Goal: Information Seeking & Learning: Find specific fact

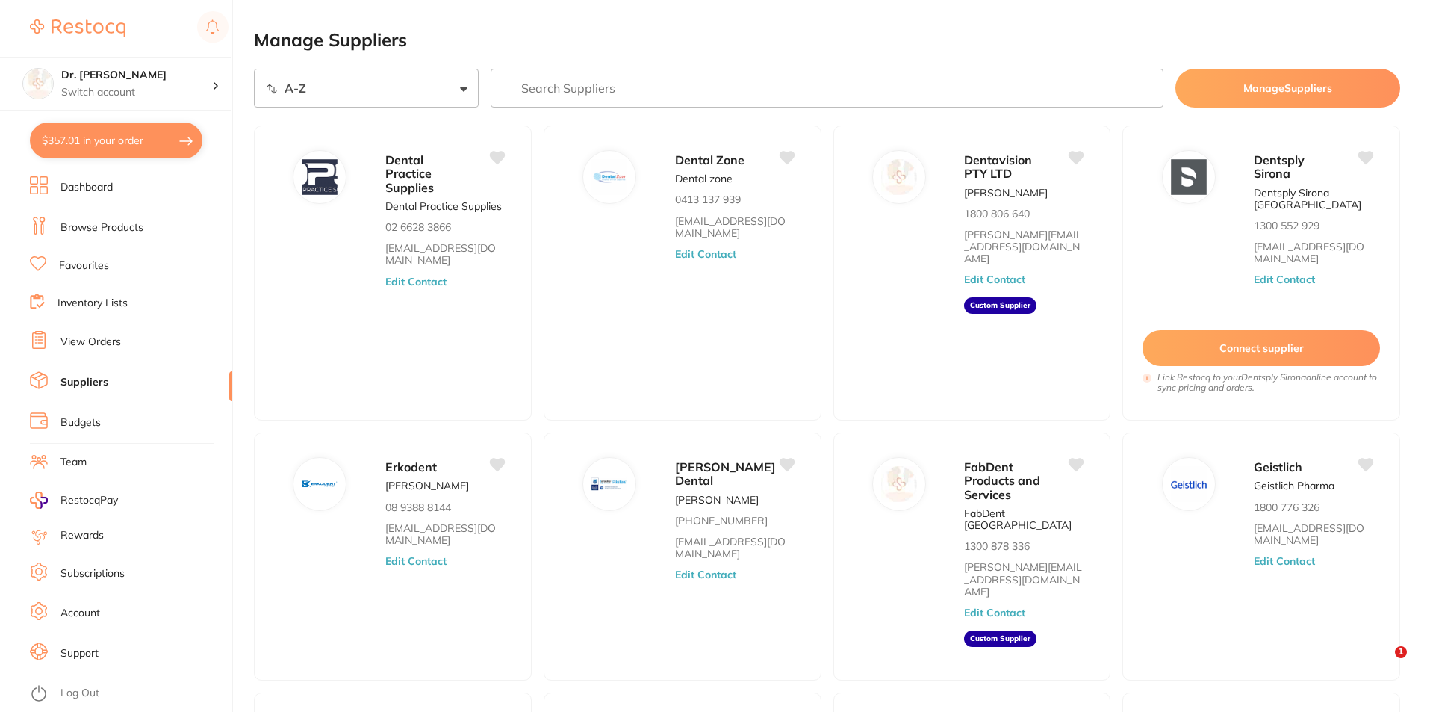
select select "searchable_suppliers/sort/name:asc"
drag, startPoint x: 120, startPoint y: 338, endPoint x: 191, endPoint y: 355, distance: 72.8
click at [120, 339] on link "View Orders" at bounding box center [91, 342] width 61 height 15
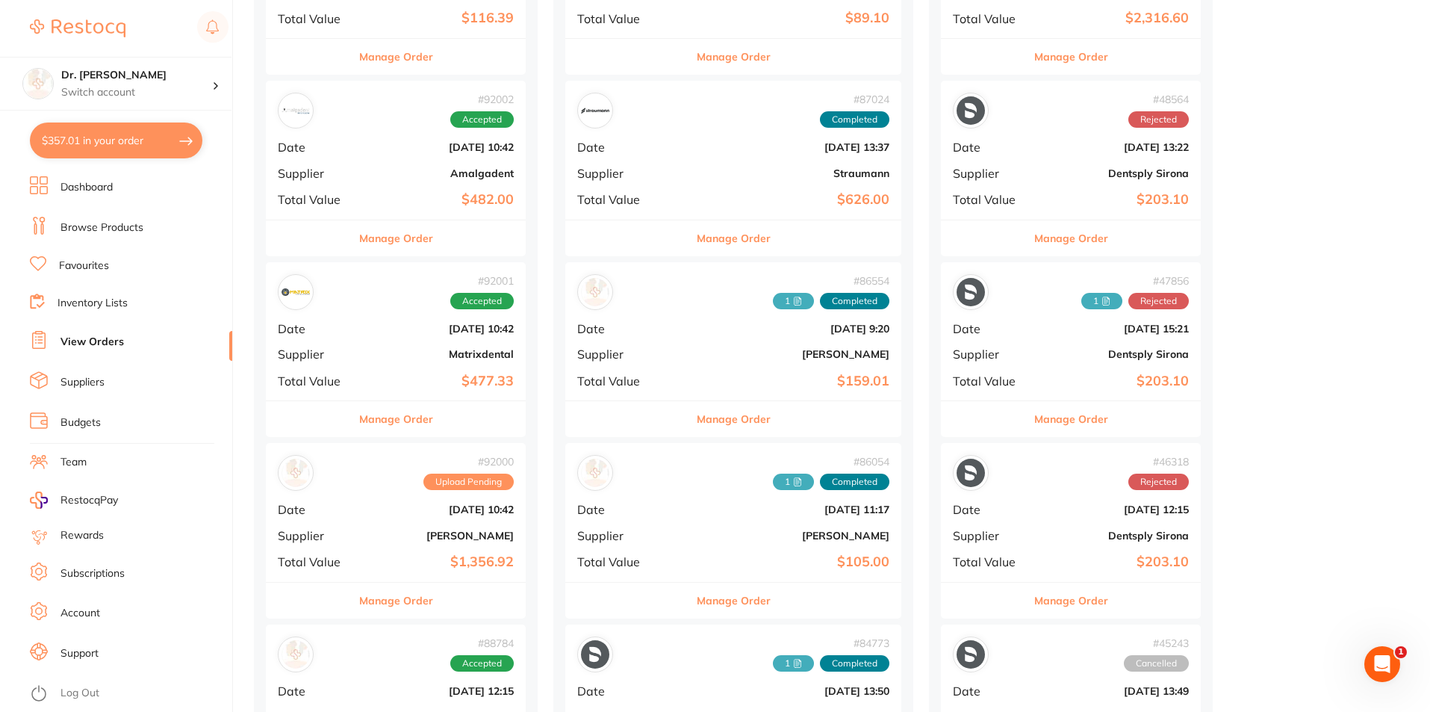
scroll to position [1046, 0]
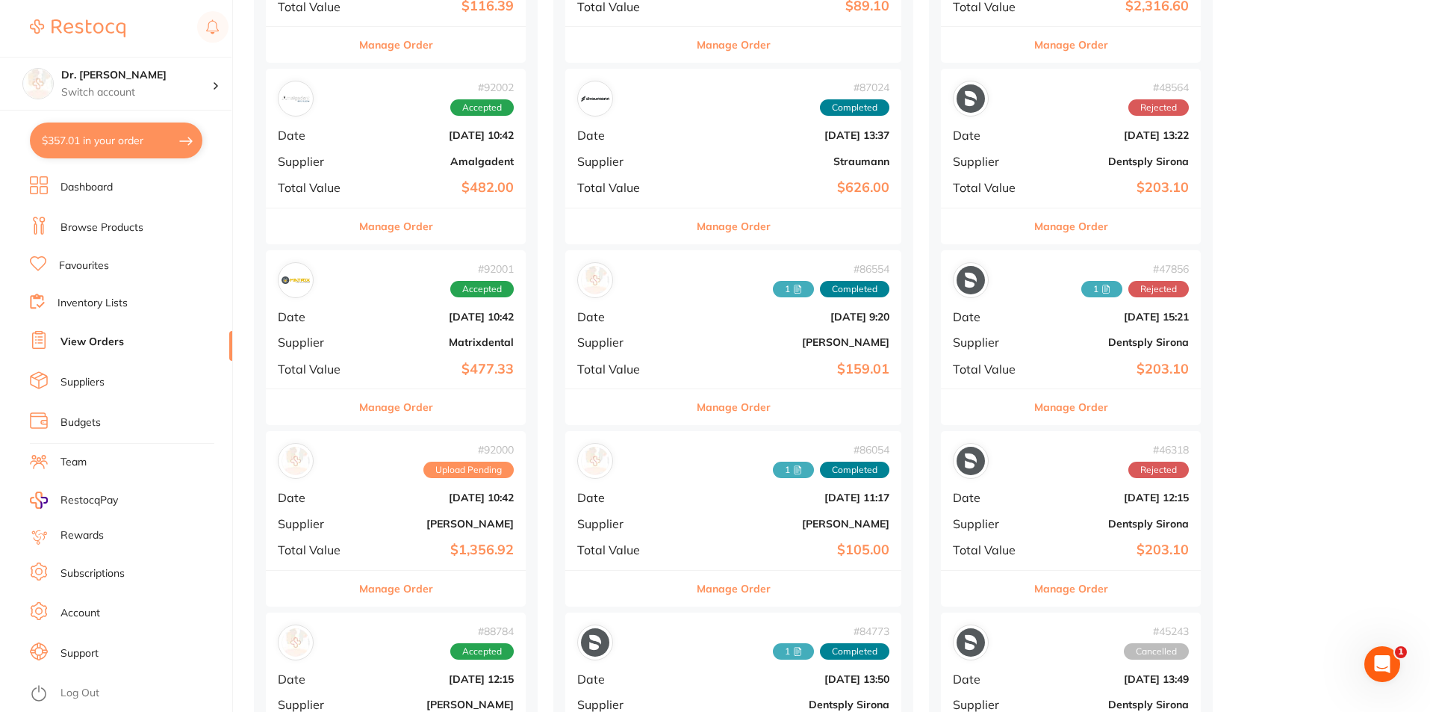
click at [471, 548] on b "$1,356.92" at bounding box center [439, 550] width 149 height 16
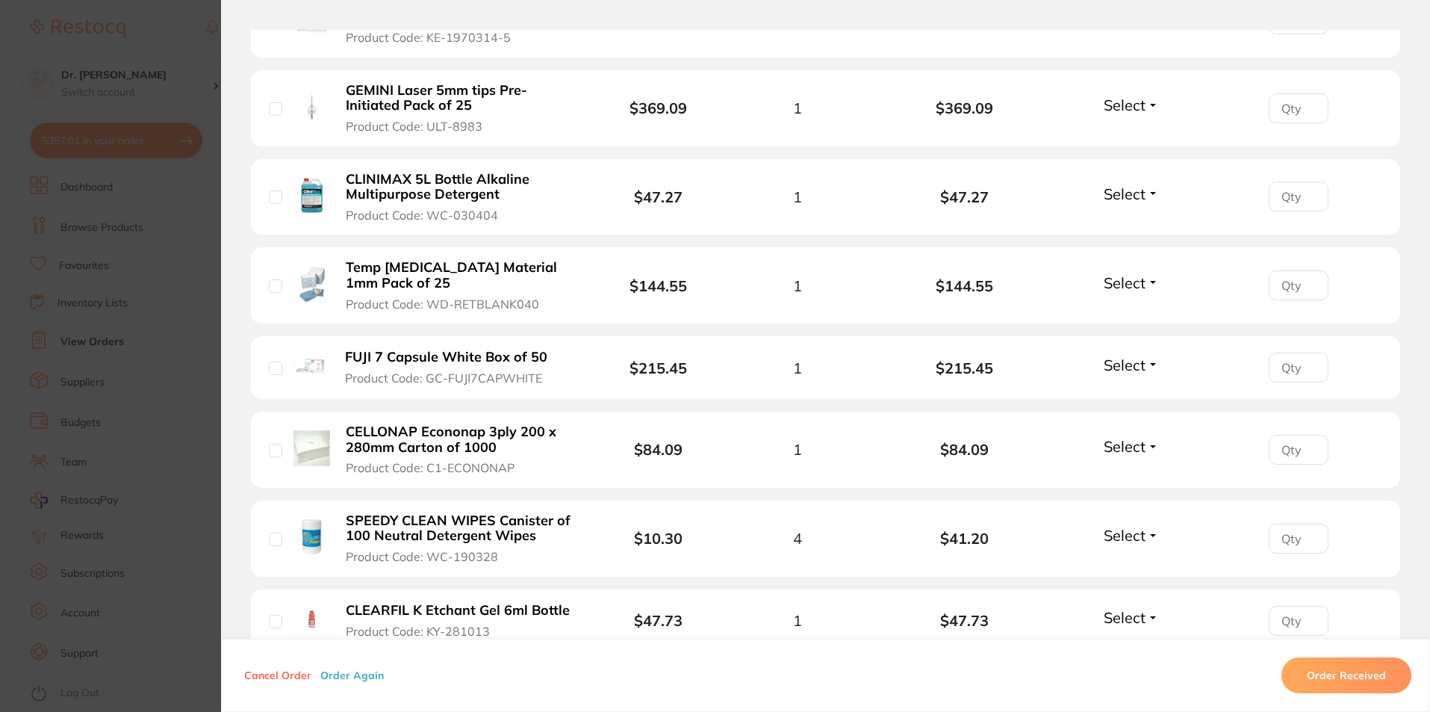
scroll to position [672, 0]
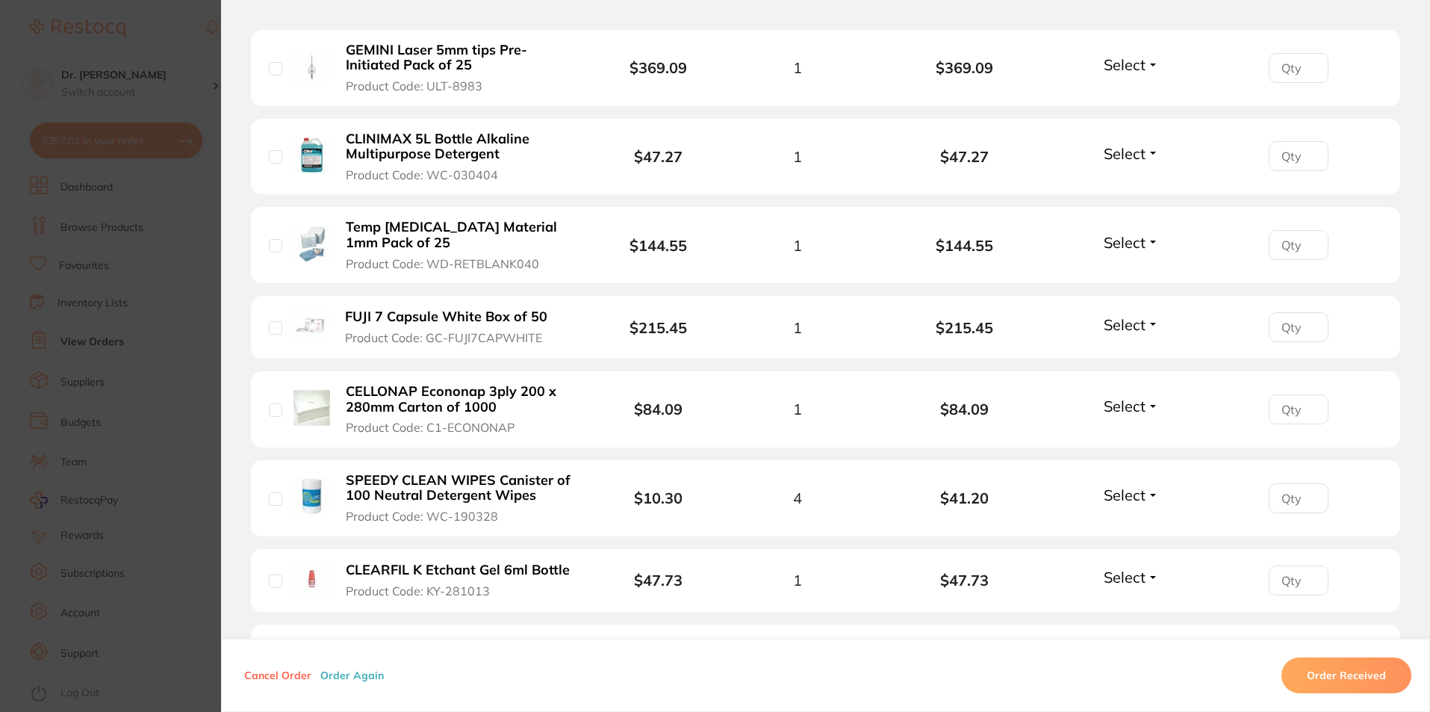
click at [171, 217] on section "Order ID: Restocq- 92000 Order Information Upload Pending Order Date [DATE] 10:…" at bounding box center [715, 356] width 1430 height 712
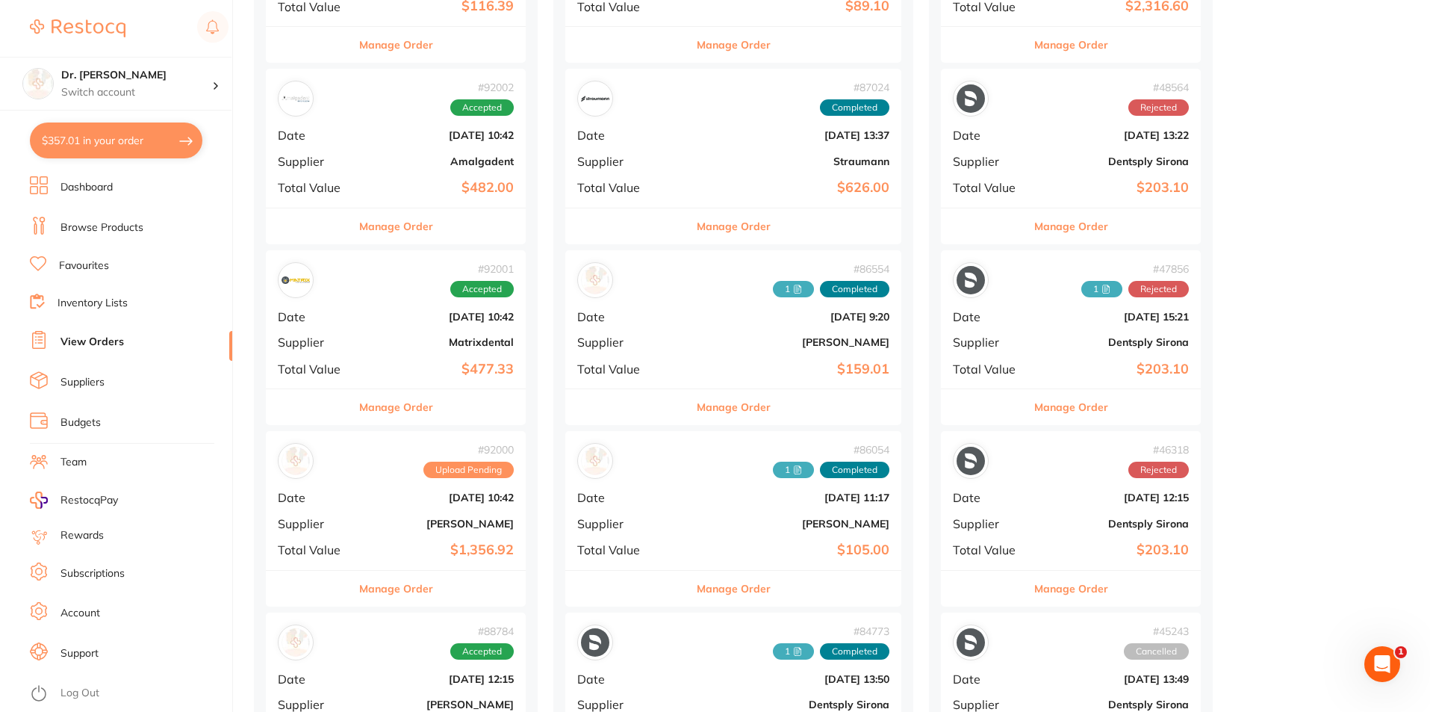
click at [87, 259] on link "Favourites" at bounding box center [84, 265] width 50 height 15
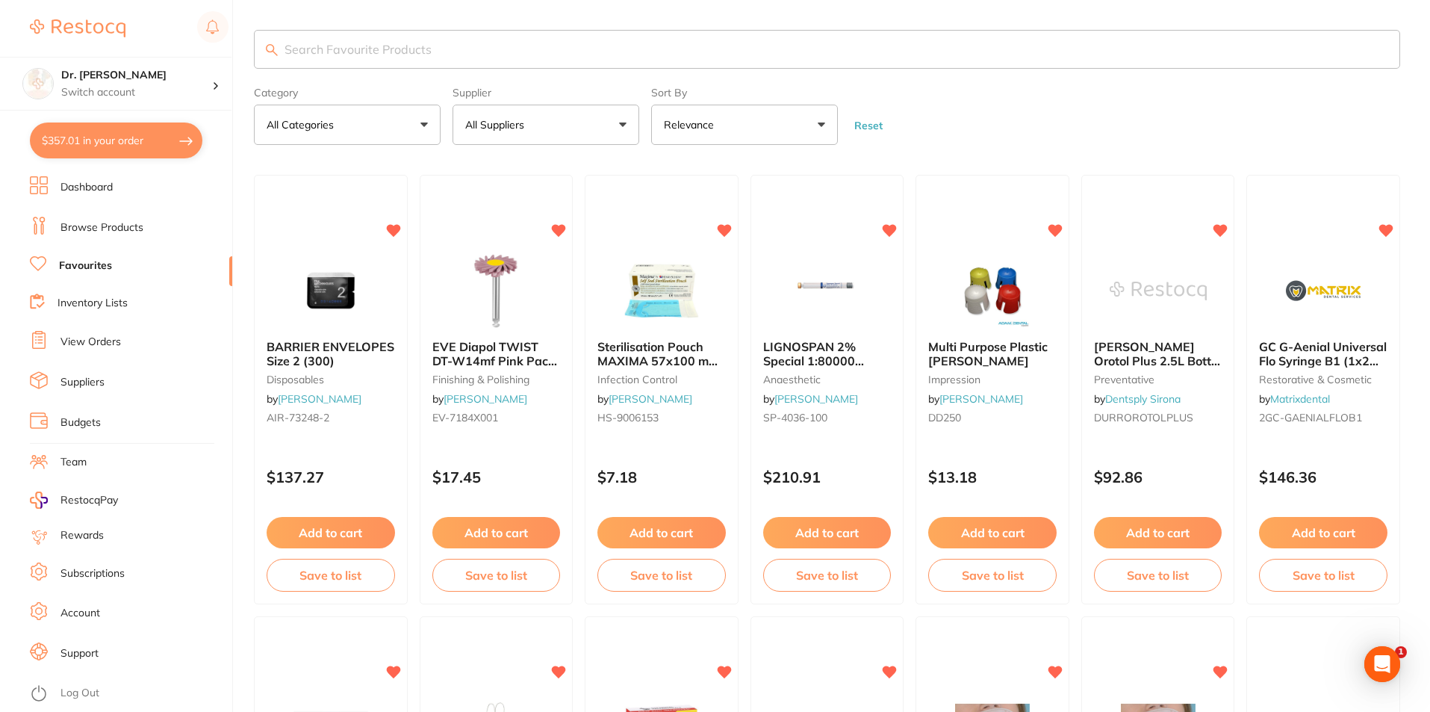
click at [344, 43] on input "search" at bounding box center [827, 49] width 1147 height 39
type input "cellonap"
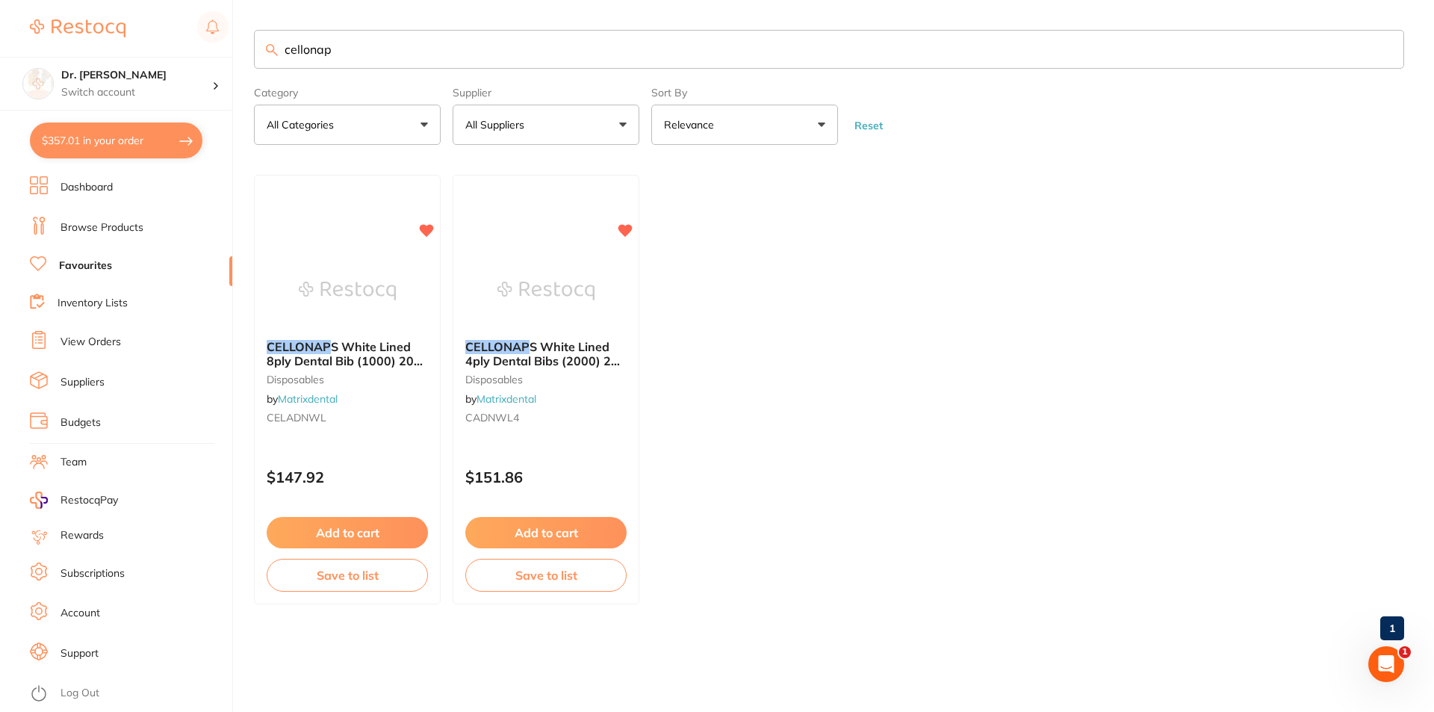
click at [75, 345] on link "View Orders" at bounding box center [91, 342] width 61 height 15
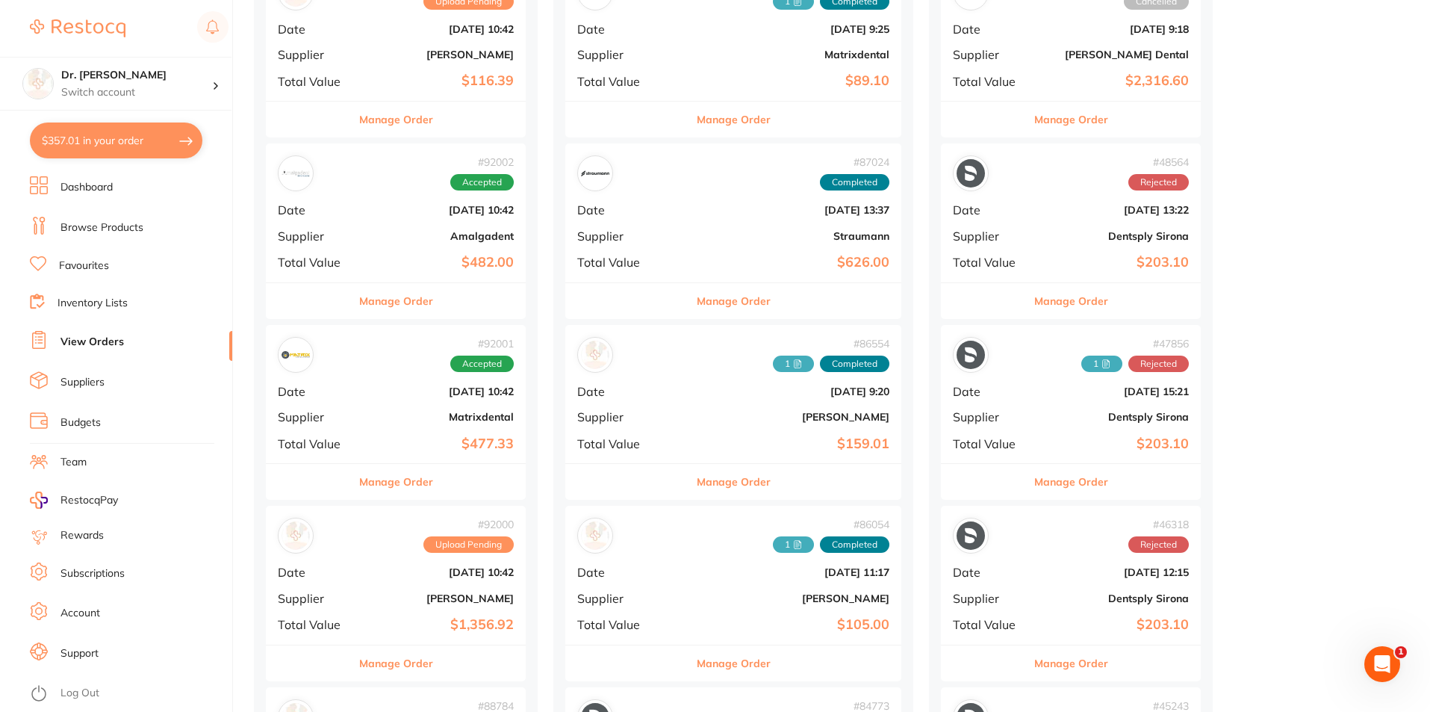
scroll to position [1270, 0]
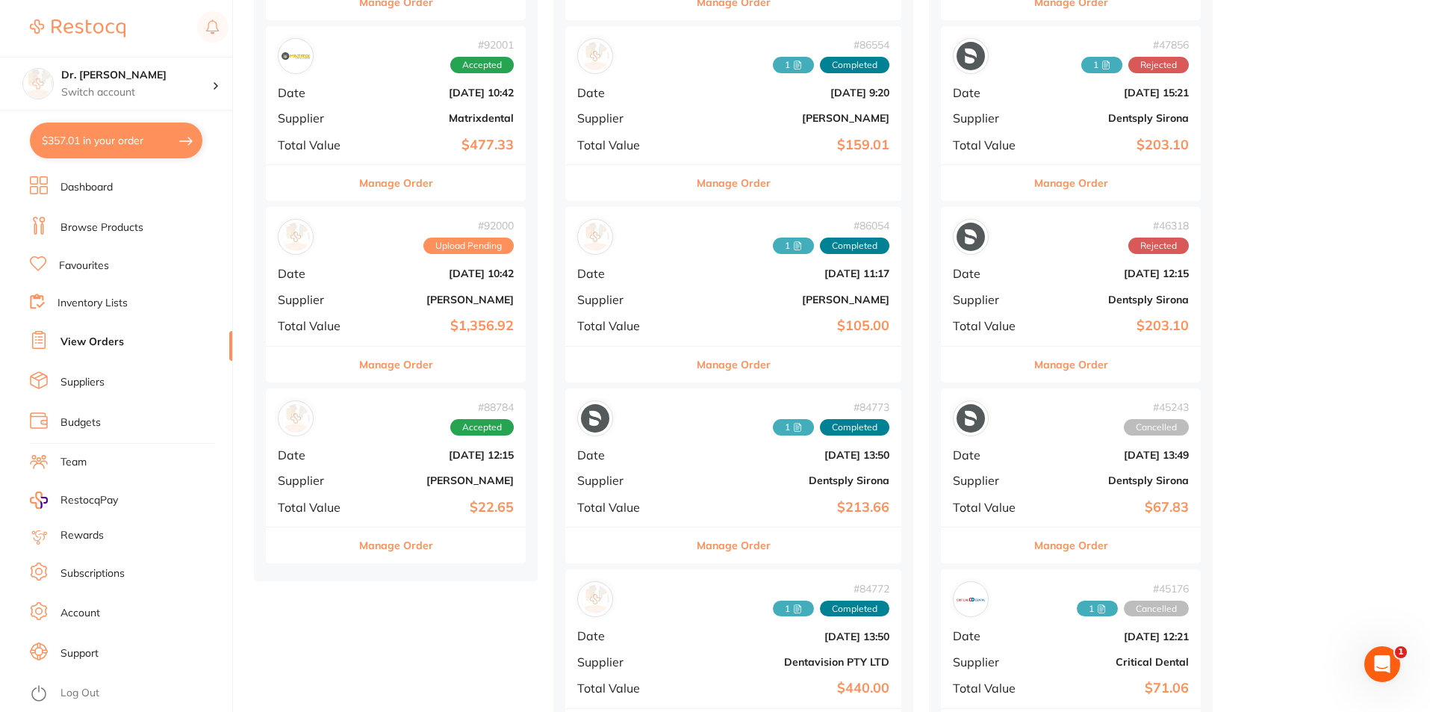
click at [412, 326] on b "$1,356.92" at bounding box center [439, 326] width 149 height 16
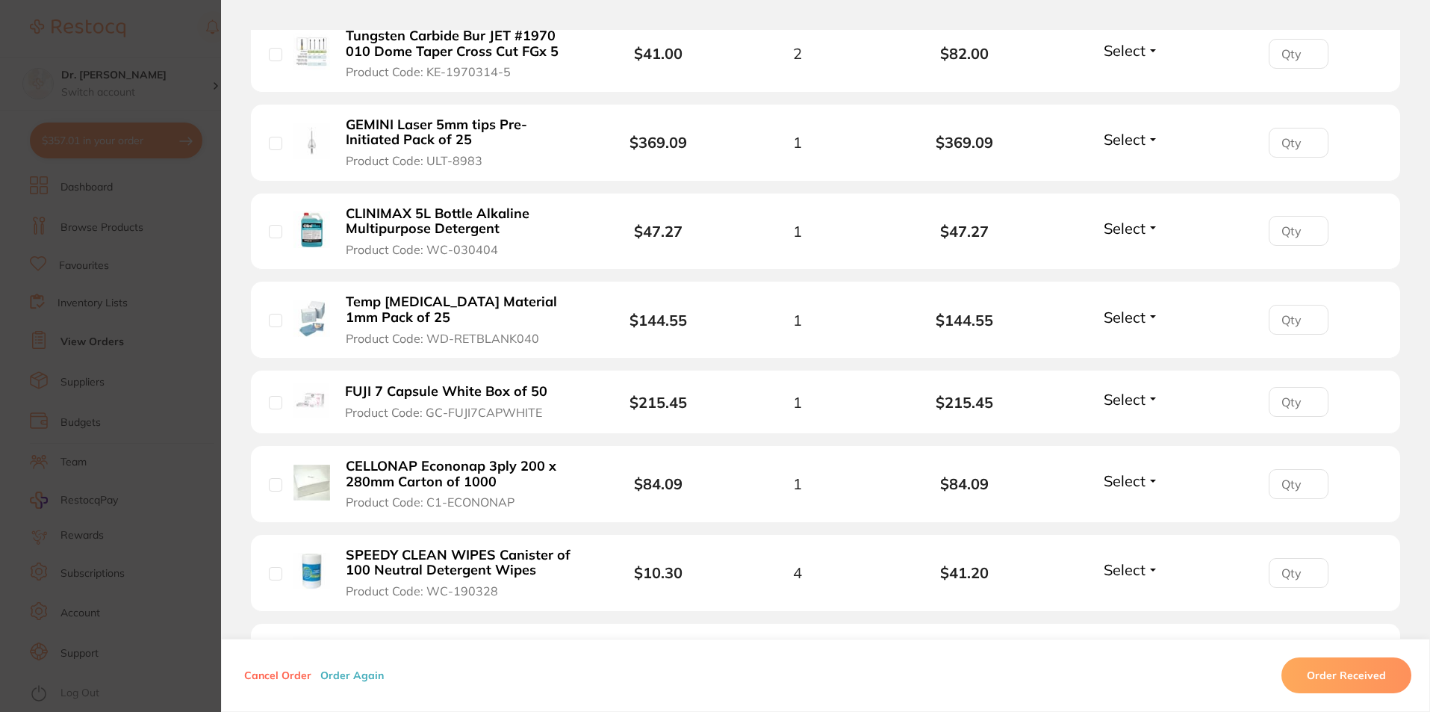
scroll to position [672, 0]
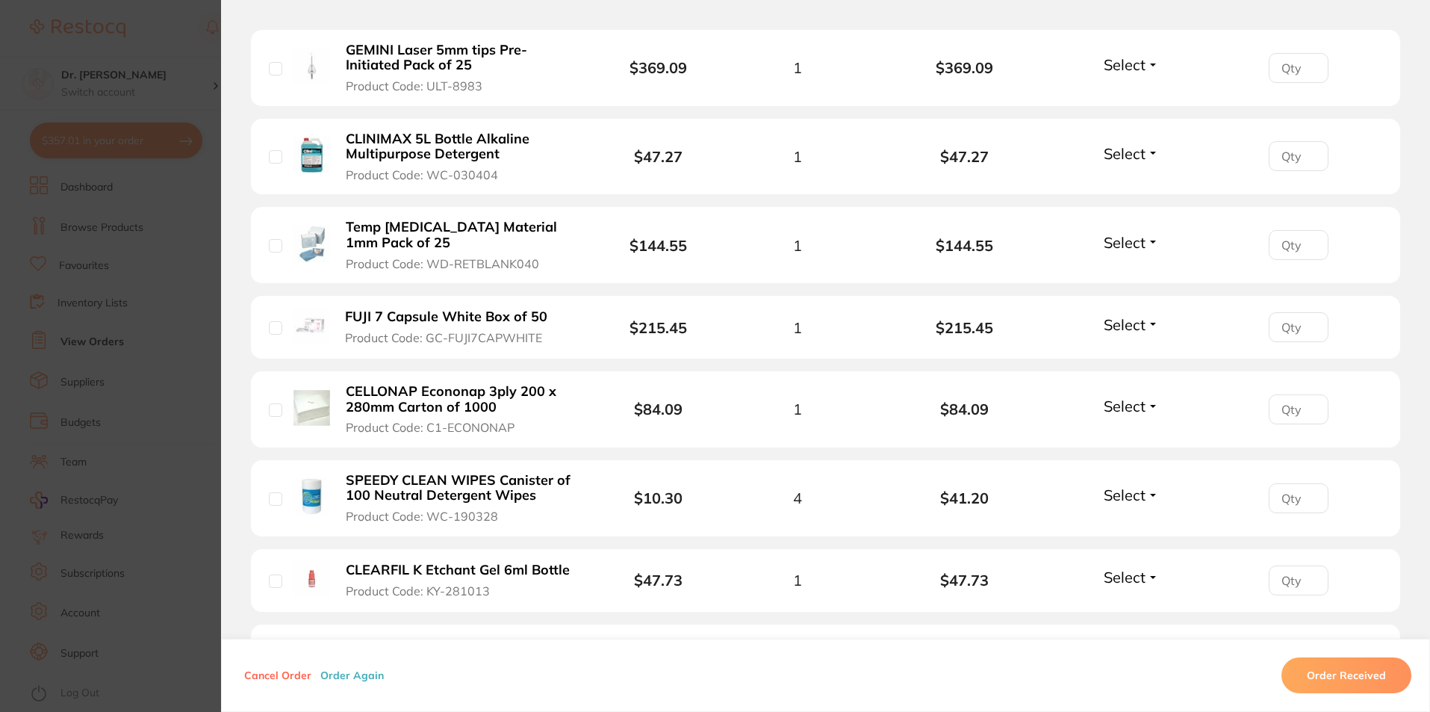
click at [433, 395] on b "CELLONAP Econonap 3ply 200 x 280mm Carton of 1000" at bounding box center [461, 399] width 231 height 31
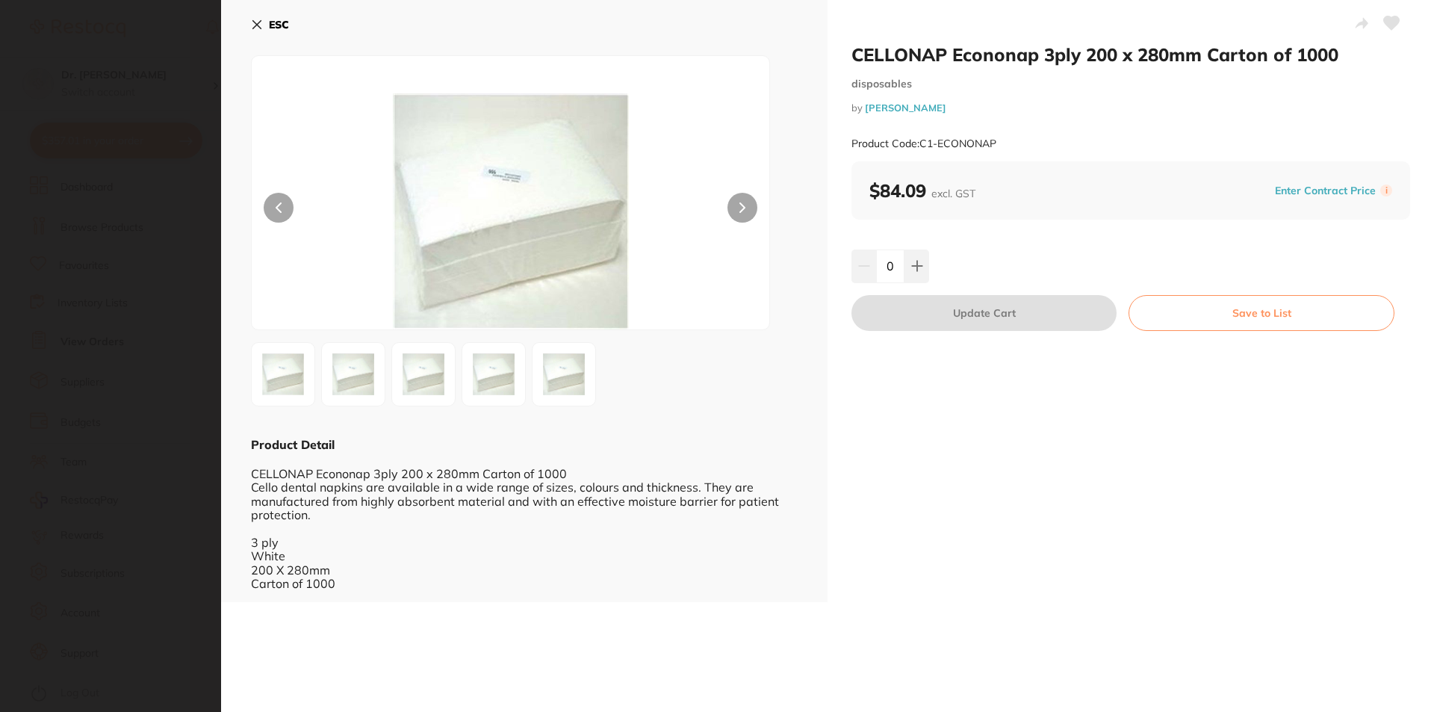
scroll to position [0, 0]
click at [258, 24] on icon at bounding box center [257, 25] width 8 height 8
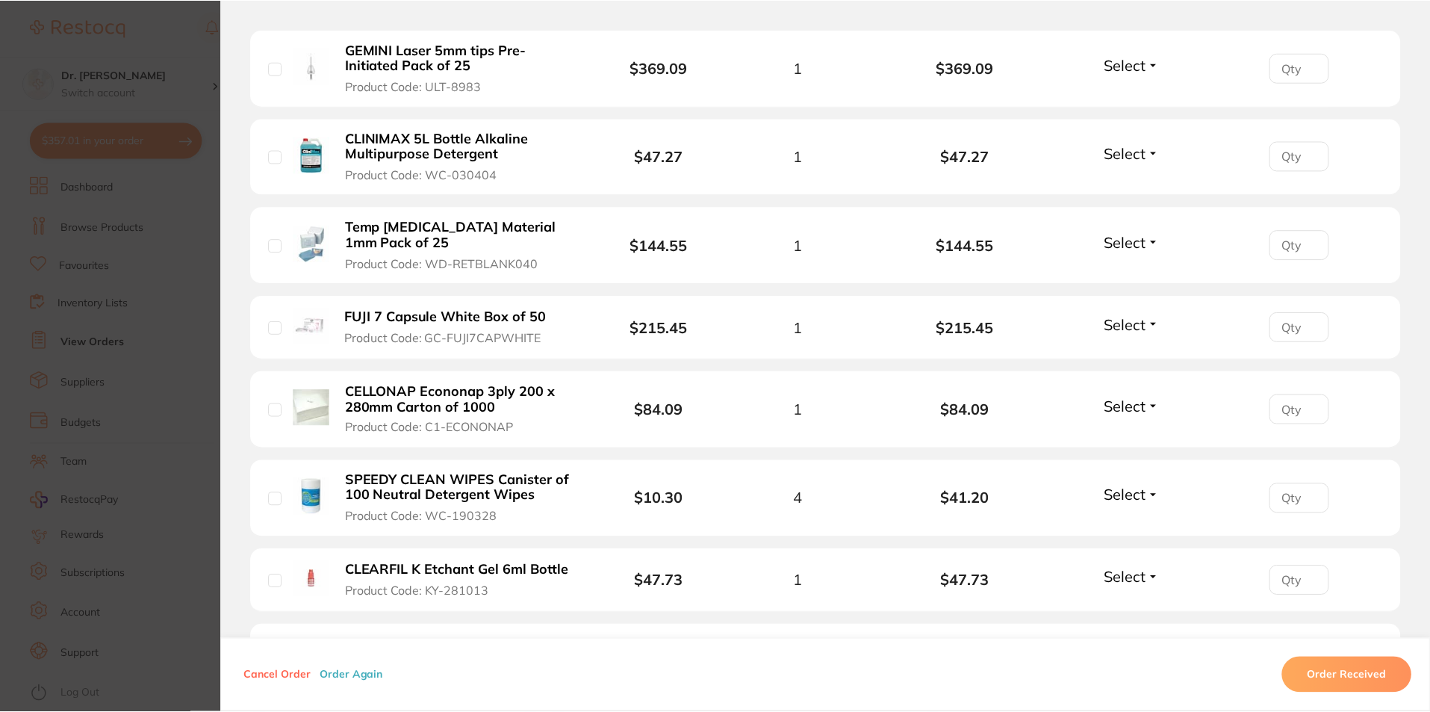
scroll to position [1270, 0]
click at [176, 248] on section "Order ID: Restocq- 92000 Order Information Upload Pending Order Date [DATE] 10:…" at bounding box center [715, 356] width 1430 height 712
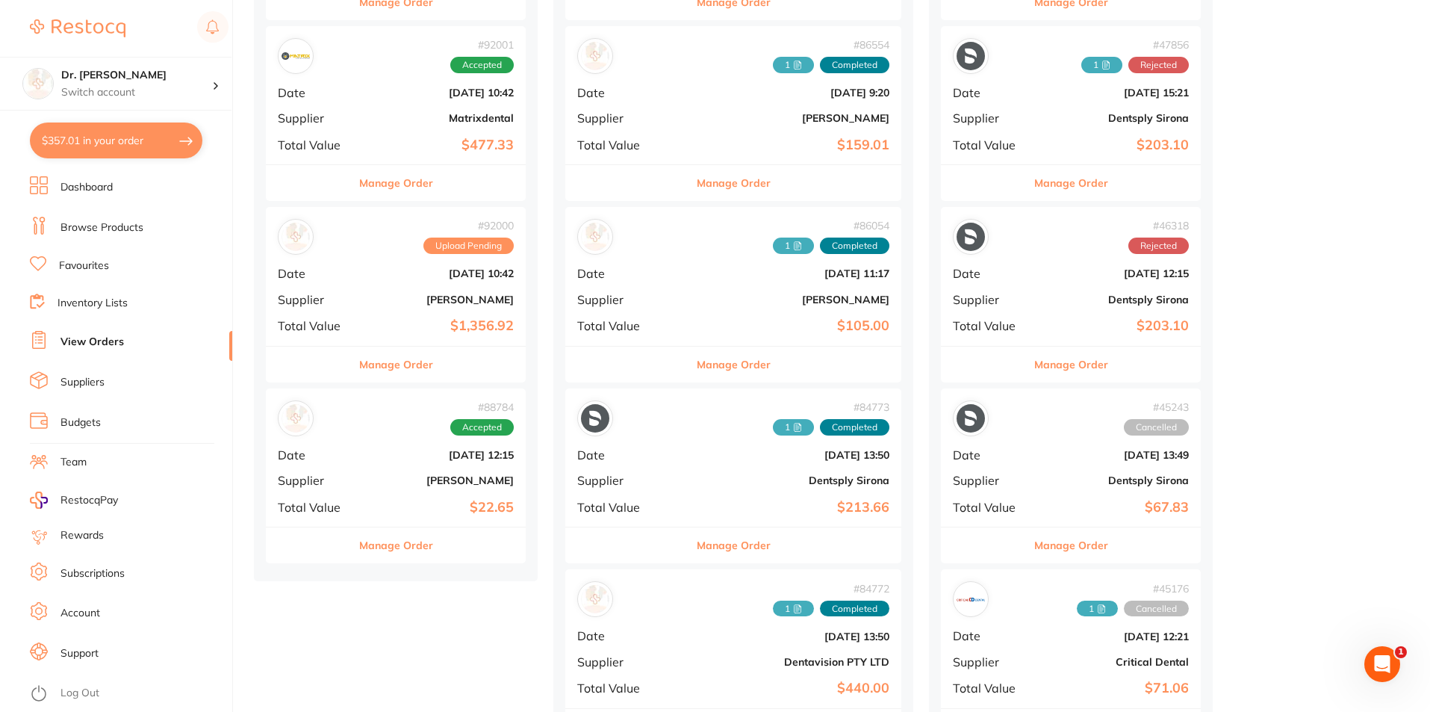
click at [81, 276] on ul "Dashboard Browse Products Favourites Inventory Lists View Orders Suppliers Budg…" at bounding box center [131, 444] width 202 height 536
click at [81, 272] on link "Favourites" at bounding box center [84, 265] width 50 height 15
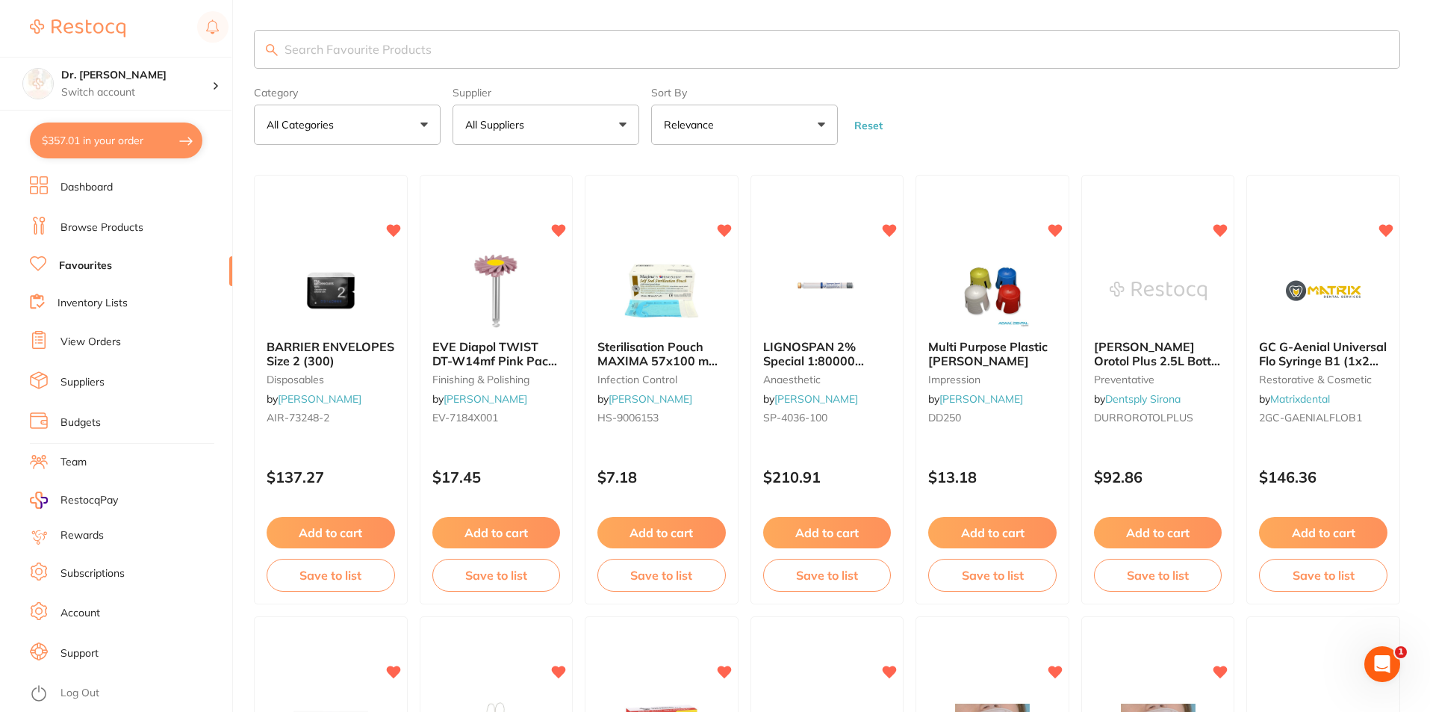
click at [324, 59] on input "search" at bounding box center [827, 49] width 1147 height 39
type input "cellonap"
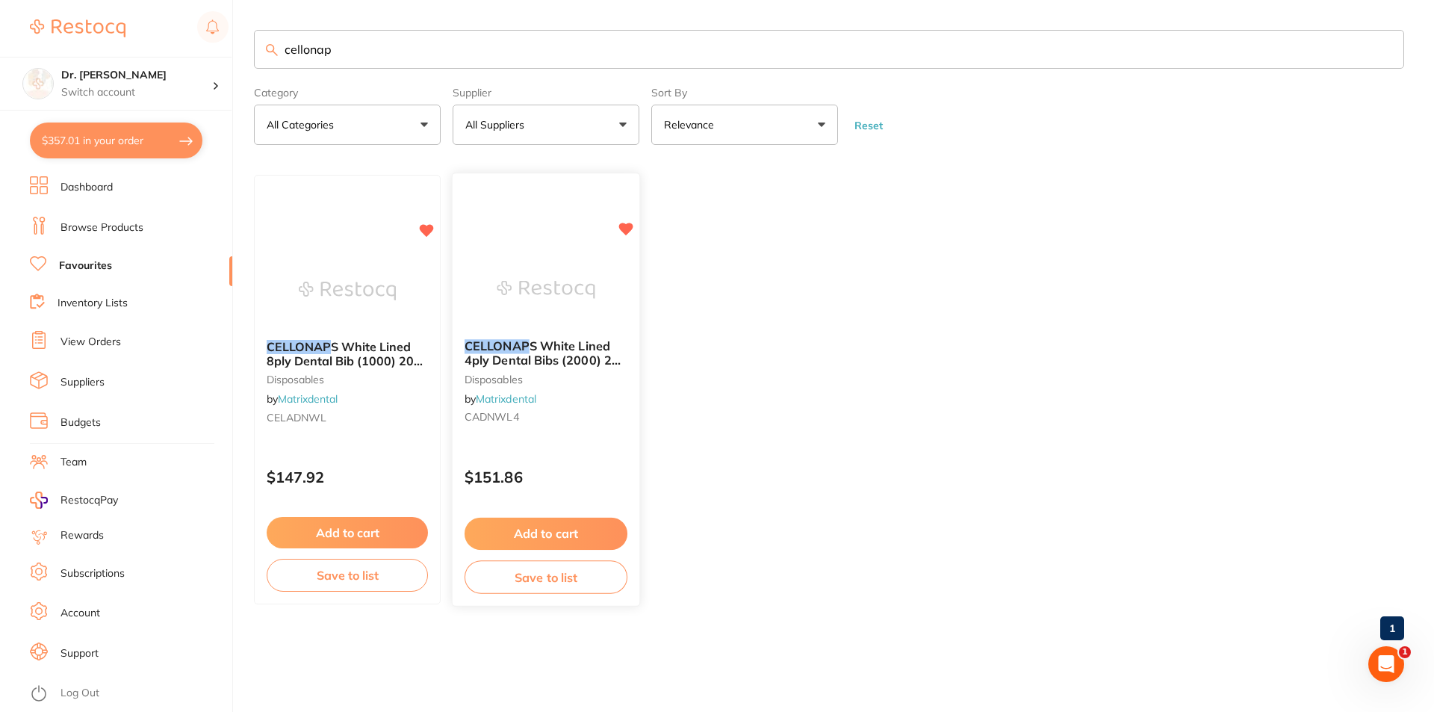
click at [536, 357] on span "S White Lined 4ply Dental Bibs (2000) 200 x 280mm" at bounding box center [546, 360] width 162 height 43
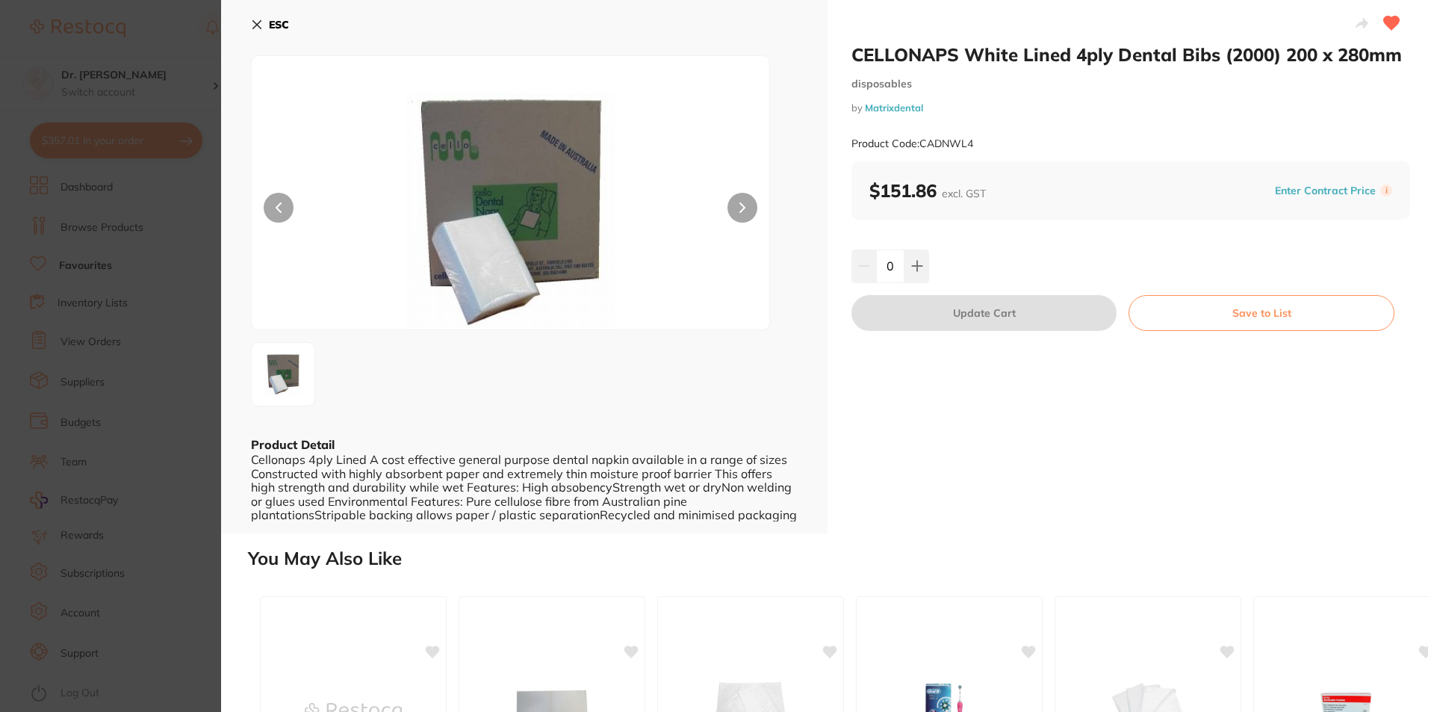
click at [256, 20] on icon at bounding box center [257, 25] width 12 height 12
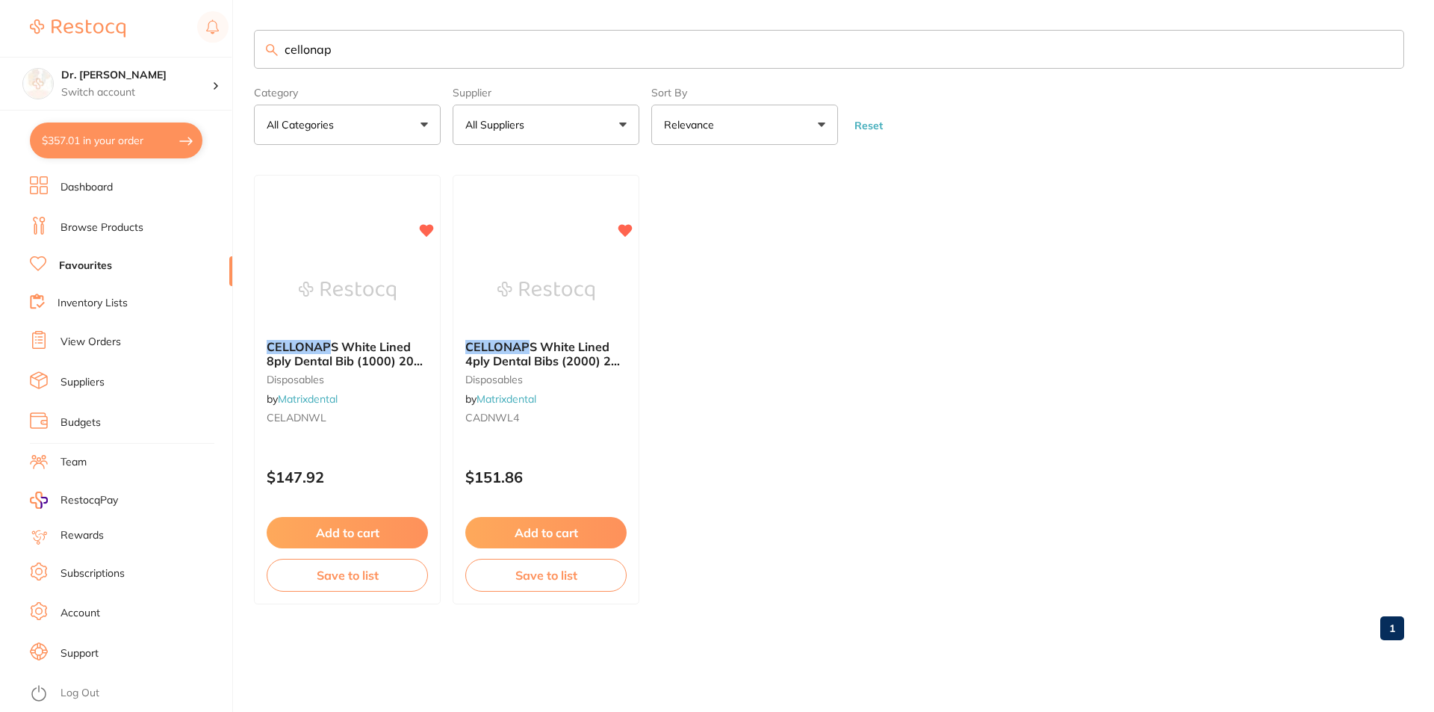
drag, startPoint x: 337, startPoint y: 49, endPoint x: 282, endPoint y: 49, distance: 55.3
click at [282, 49] on input "cellonap" at bounding box center [829, 49] width 1150 height 39
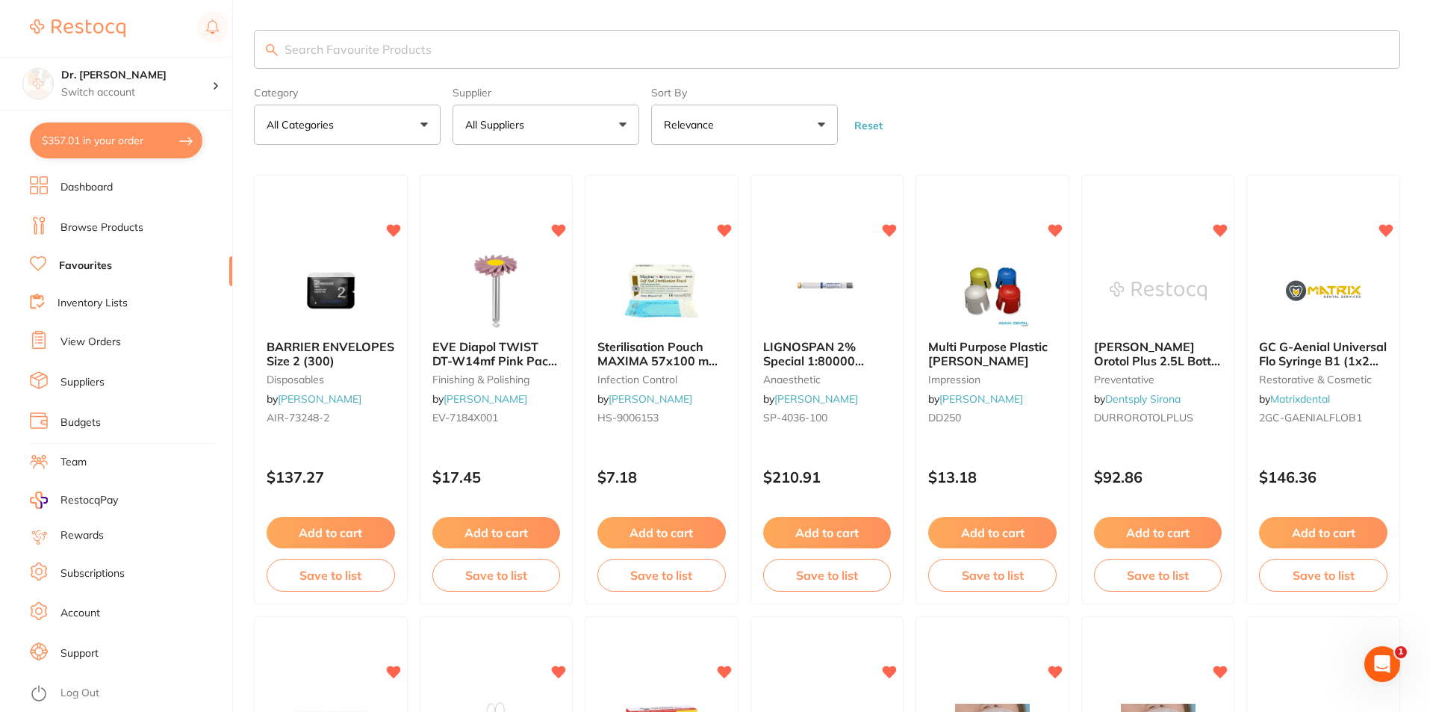
click at [78, 344] on link "View Orders" at bounding box center [91, 342] width 61 height 15
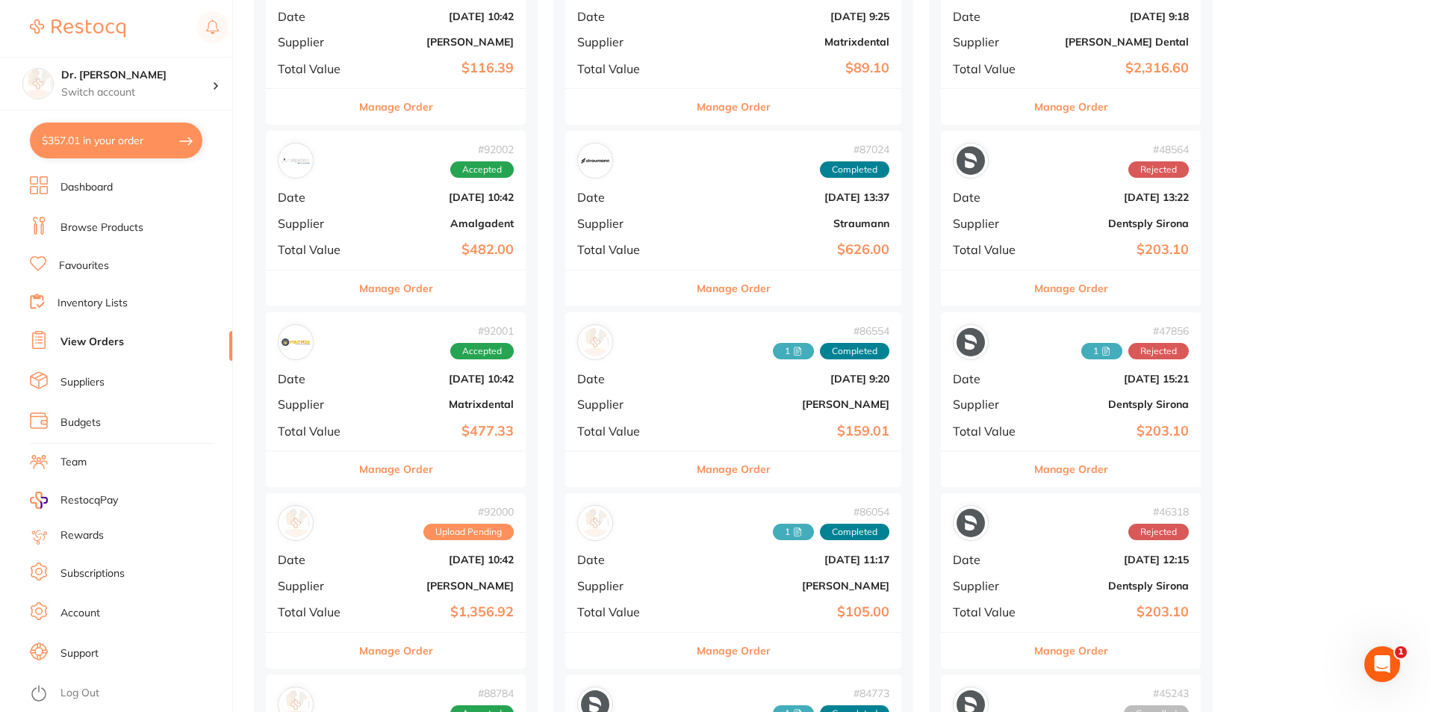
scroll to position [1120, 0]
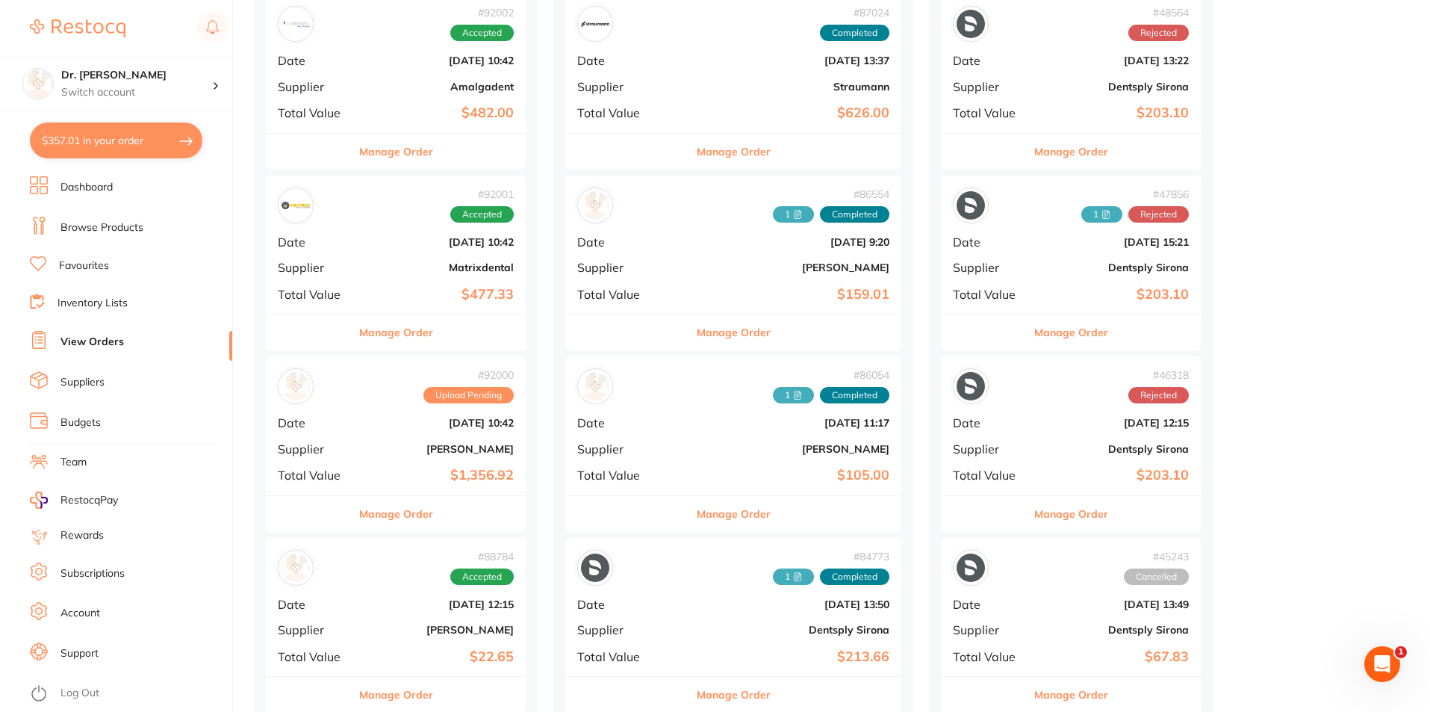
click at [325, 450] on span "Supplier" at bounding box center [315, 448] width 75 height 13
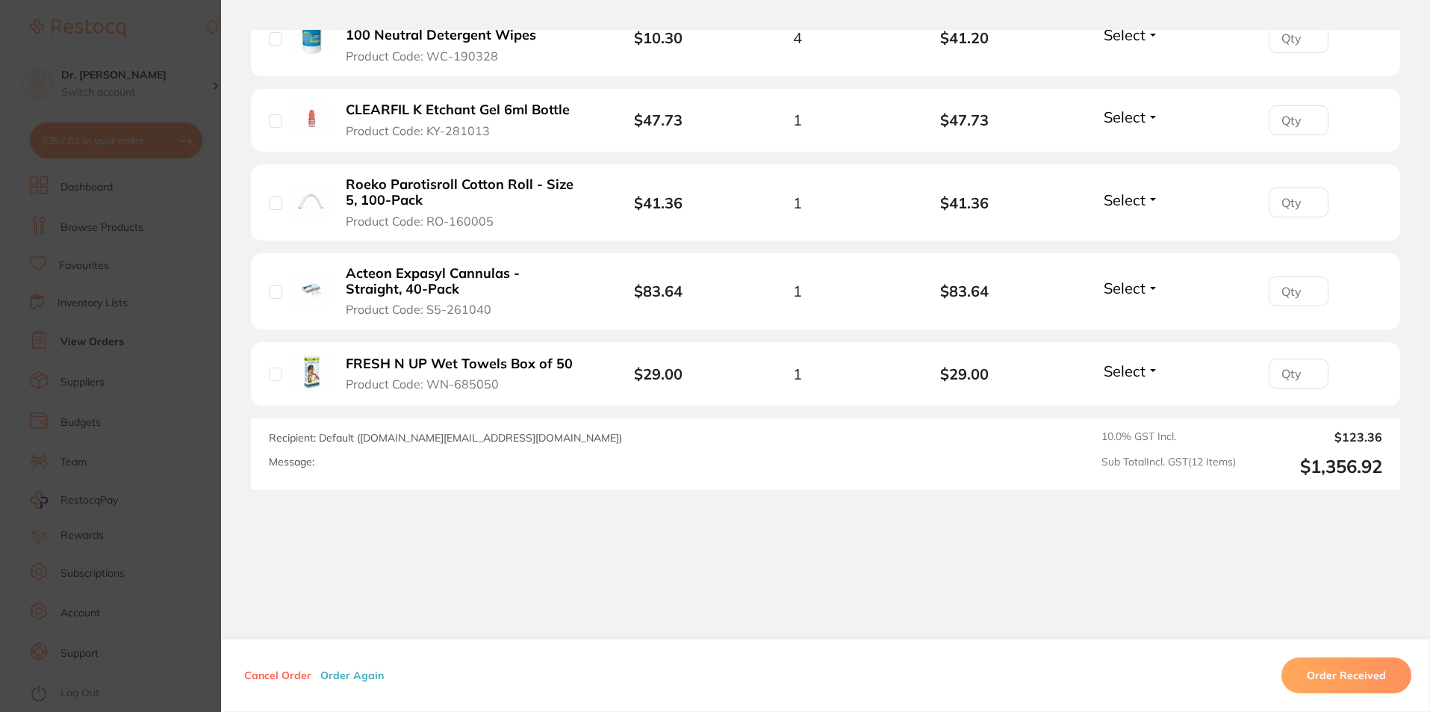
scroll to position [1195, 0]
click at [193, 86] on section "Order ID: Restocq- 92000 Order Information Upload Pending Order Date [DATE] 10:…" at bounding box center [715, 356] width 1430 height 712
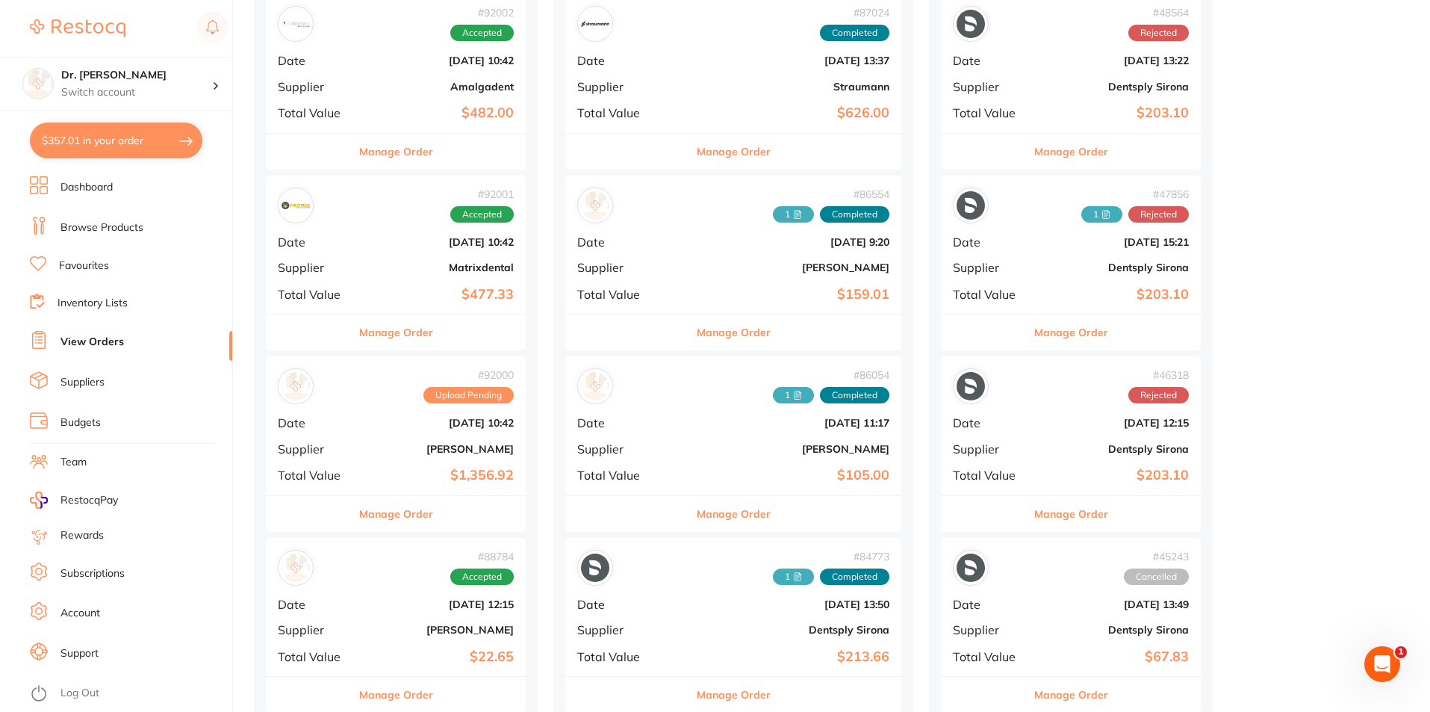
click at [72, 390] on li "Suppliers" at bounding box center [131, 382] width 202 height 22
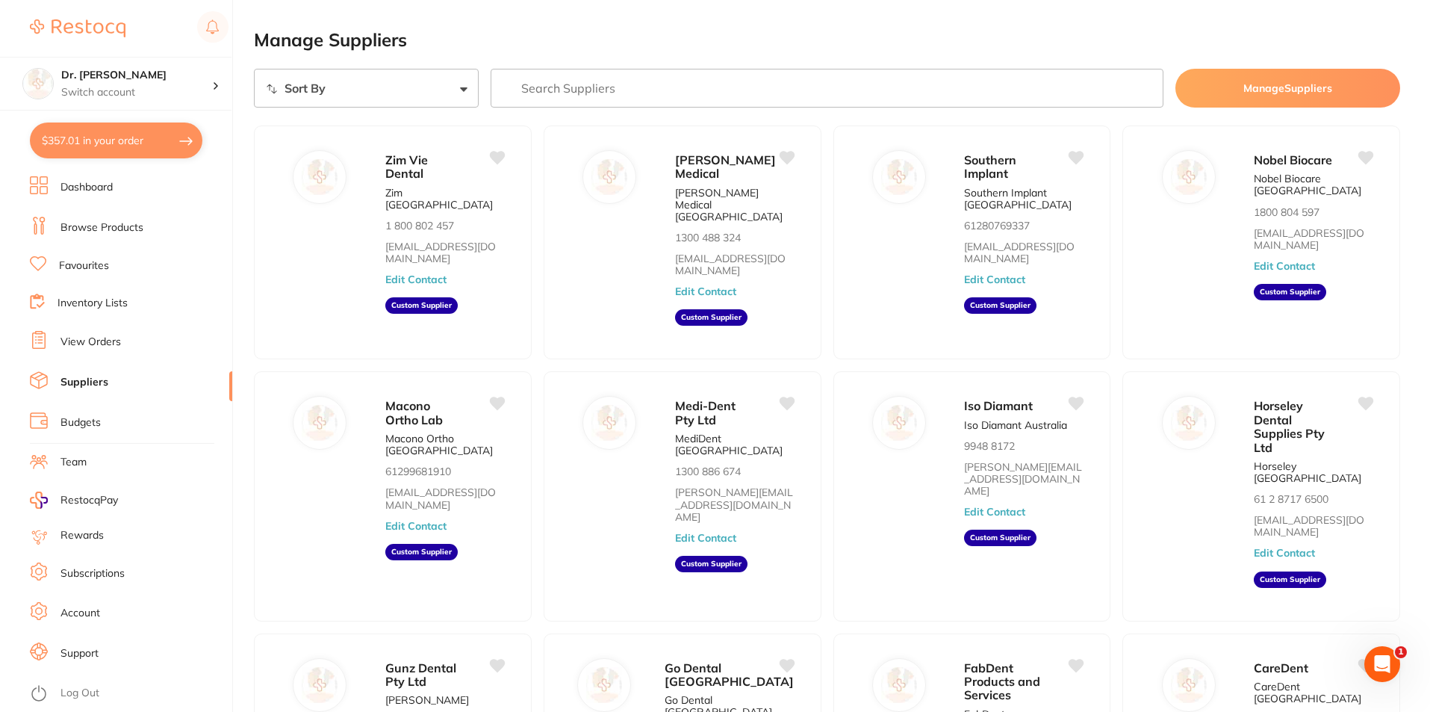
click at [544, 96] on input "search" at bounding box center [828, 88] width 674 height 39
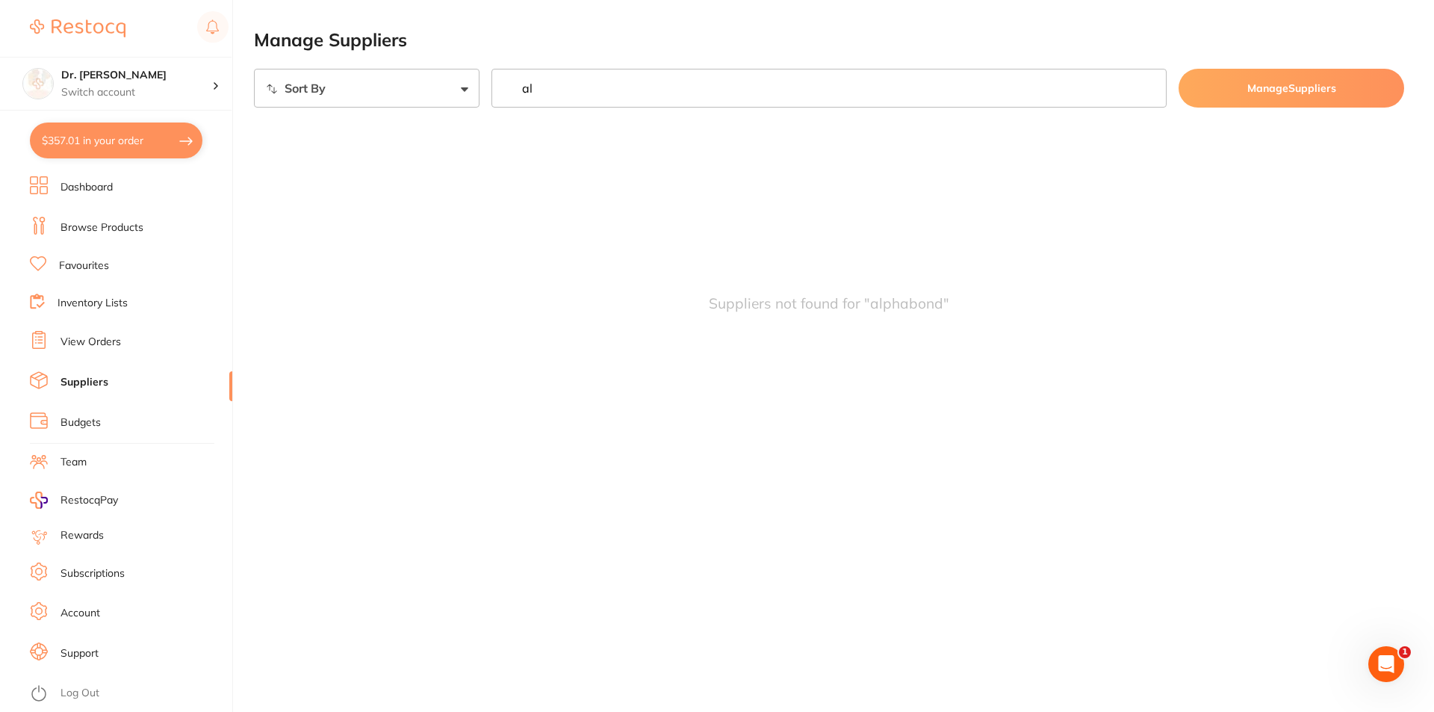
type input "a"
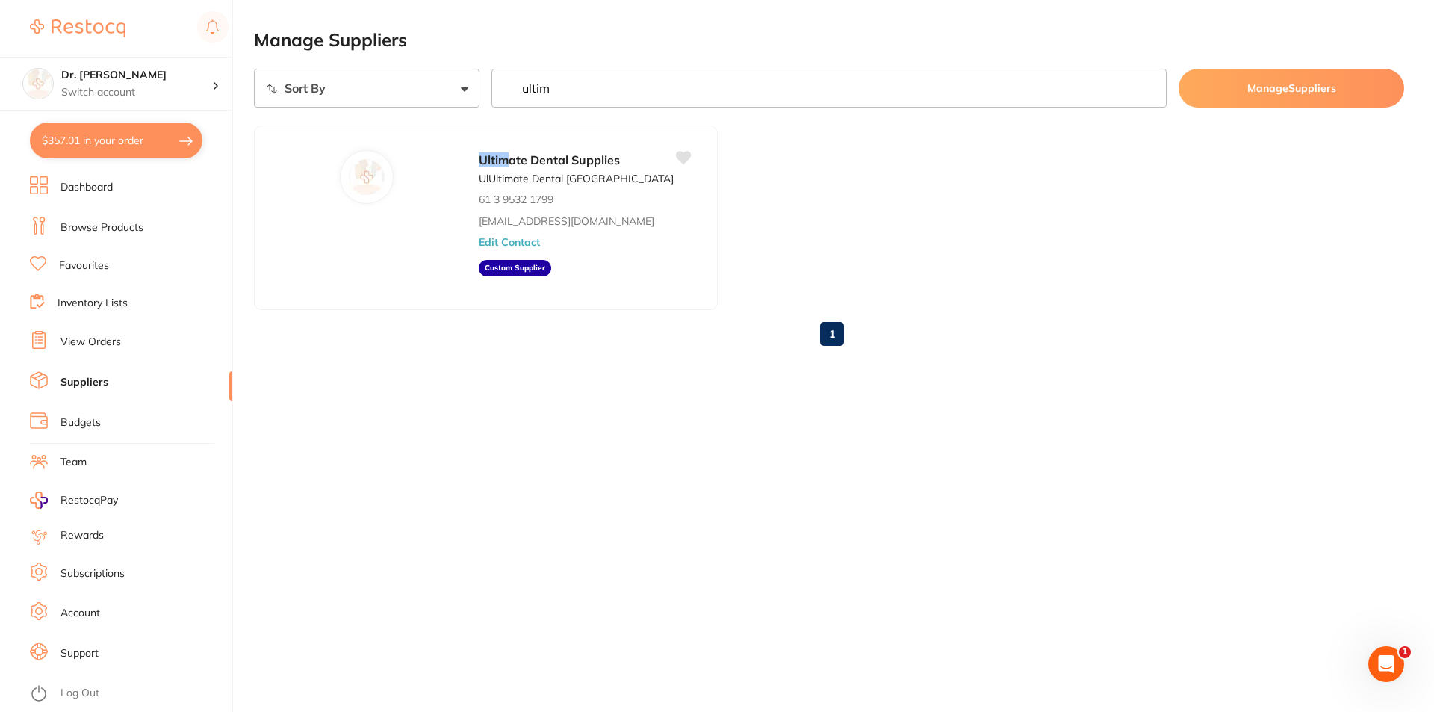
drag, startPoint x: 569, startPoint y: 86, endPoint x: 461, endPoint y: 69, distance: 109.7
click at [461, 69] on div "Sort By A-Z Z-A ultim Manage Suppliers" at bounding box center [829, 88] width 1150 height 39
type input "ultim"
click at [120, 225] on link "Browse Products" at bounding box center [102, 227] width 83 height 15
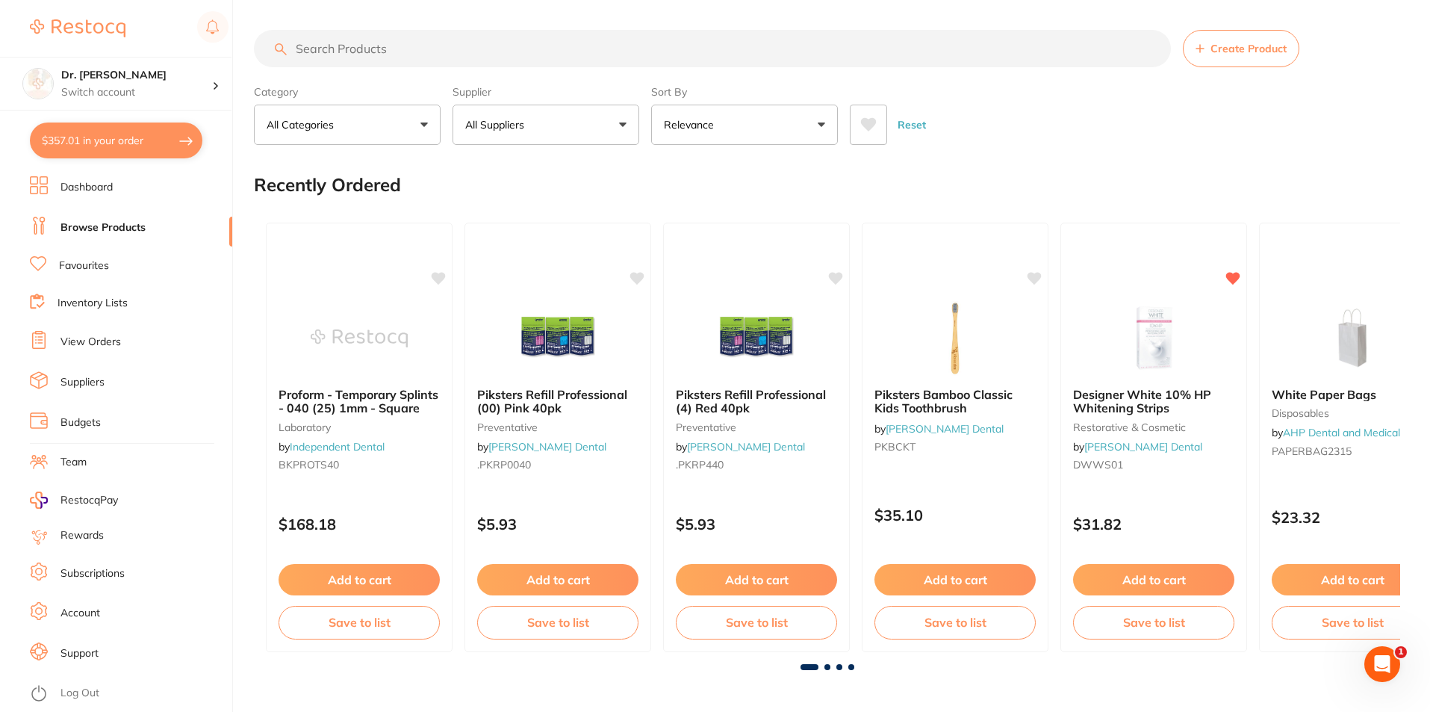
click at [362, 42] on input "search" at bounding box center [712, 48] width 917 height 37
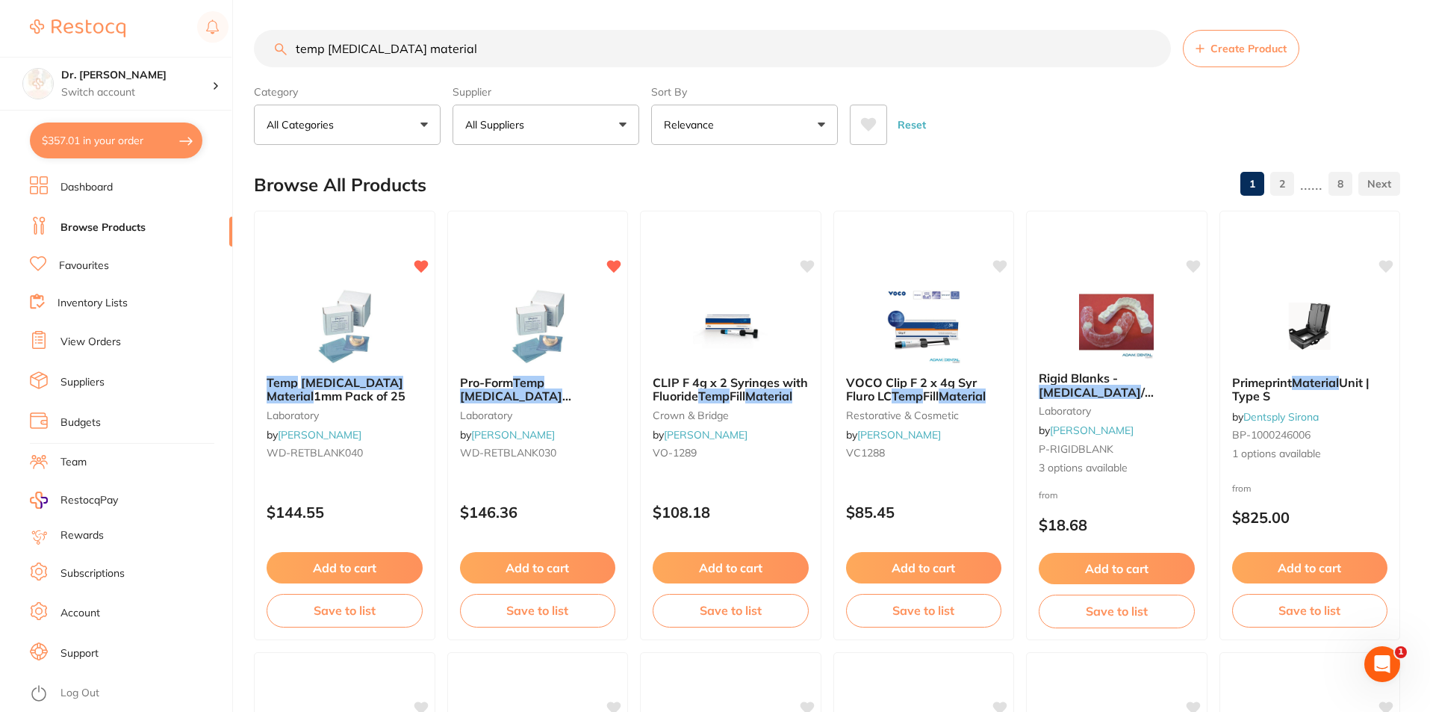
type input "temp [MEDICAL_DATA] material"
click at [533, 124] on span at bounding box center [533, 125] width 6 height 6
type input "ultimate dental"
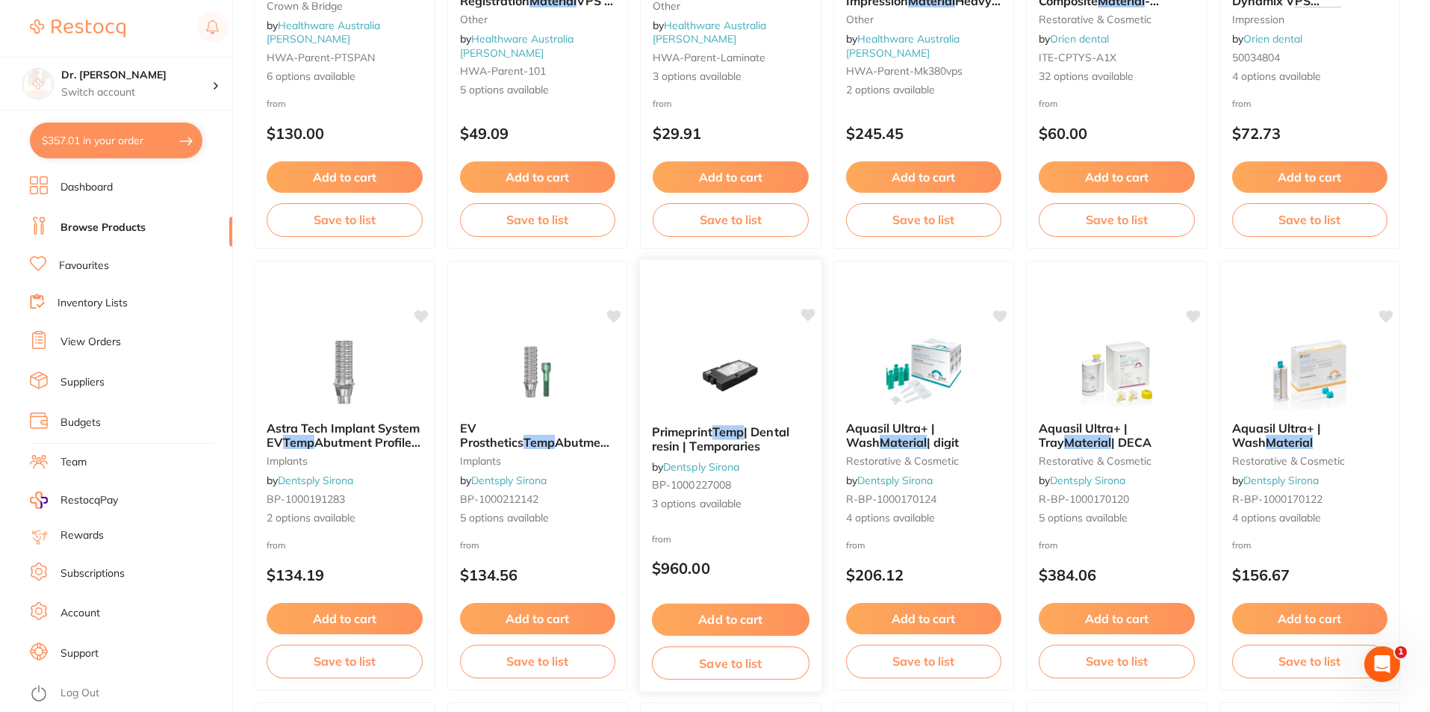
scroll to position [1718, 0]
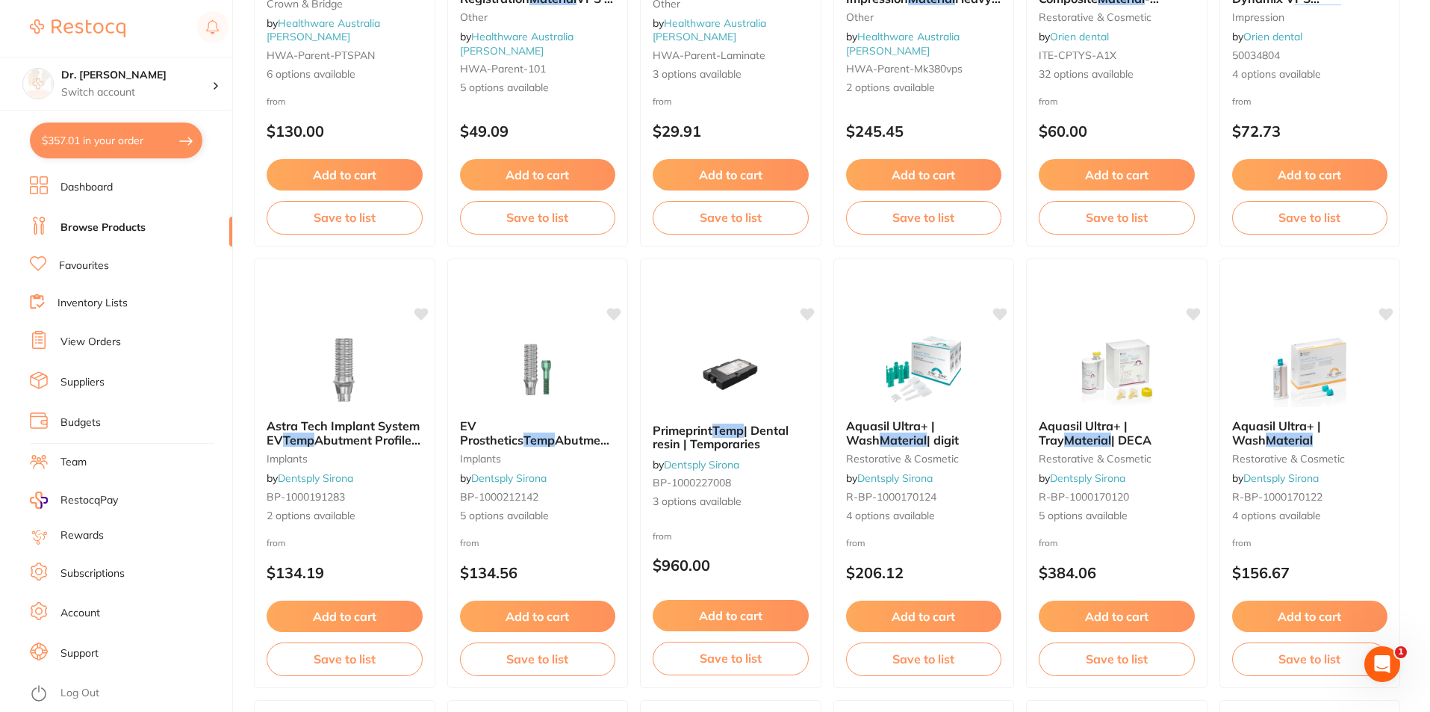
click at [120, 374] on li "Suppliers" at bounding box center [131, 382] width 202 height 22
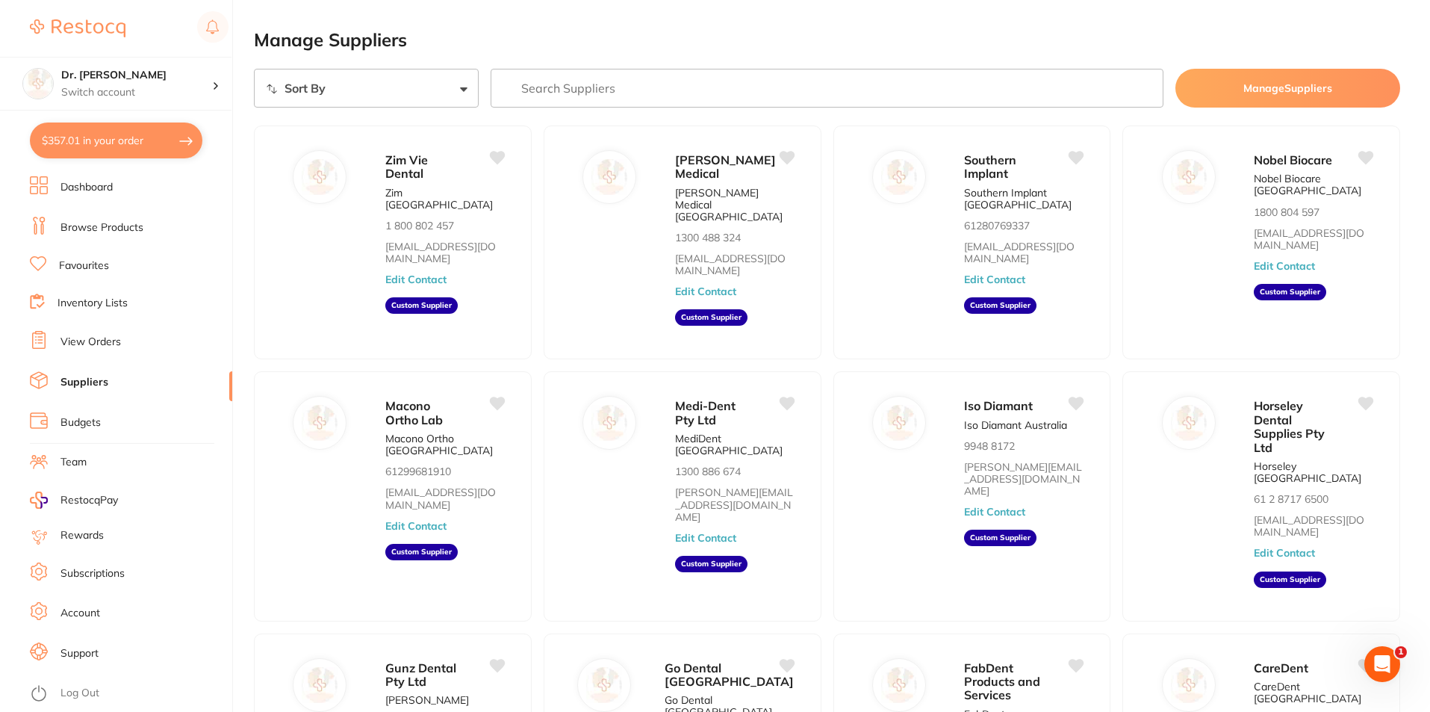
click at [551, 82] on input "search" at bounding box center [828, 88] width 674 height 39
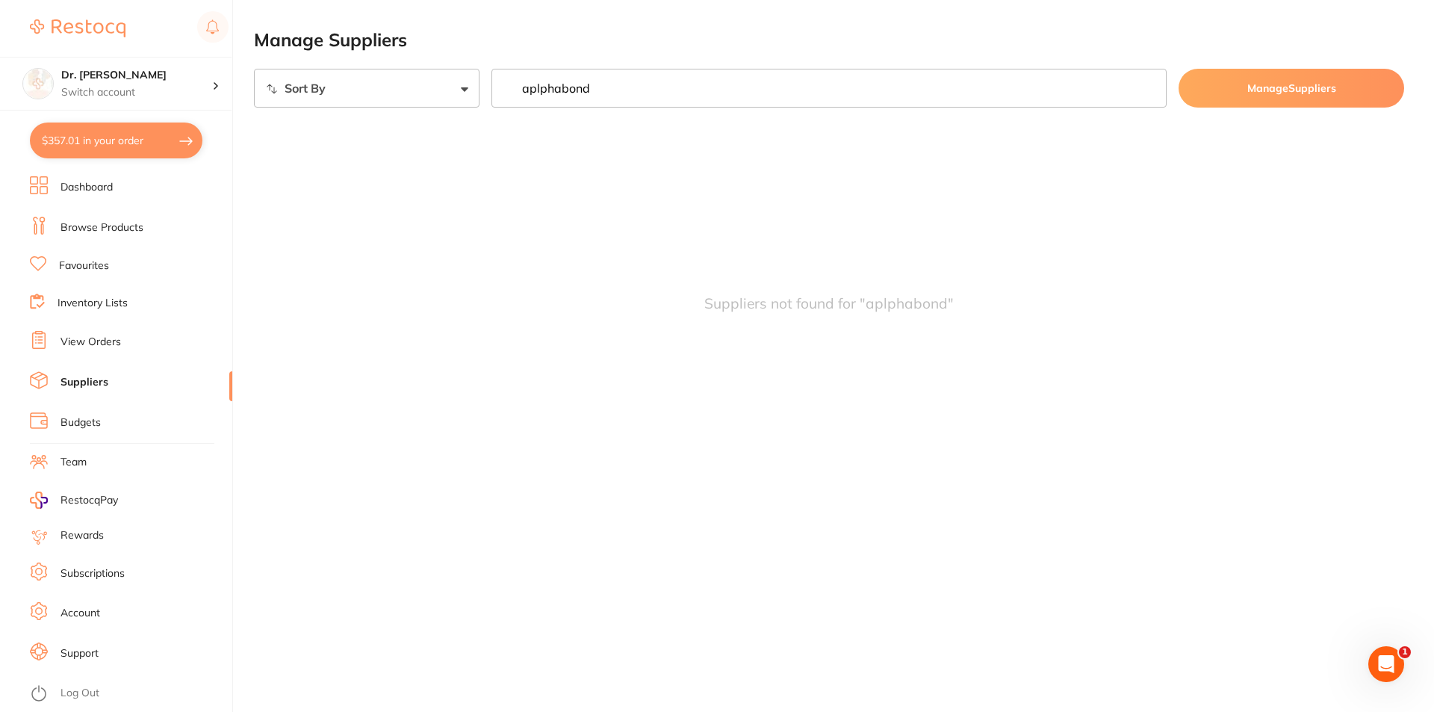
click at [545, 87] on input "aplphabond" at bounding box center [830, 88] width 676 height 39
type input "alphabond"
